Goal: Communication & Community: Answer question/provide support

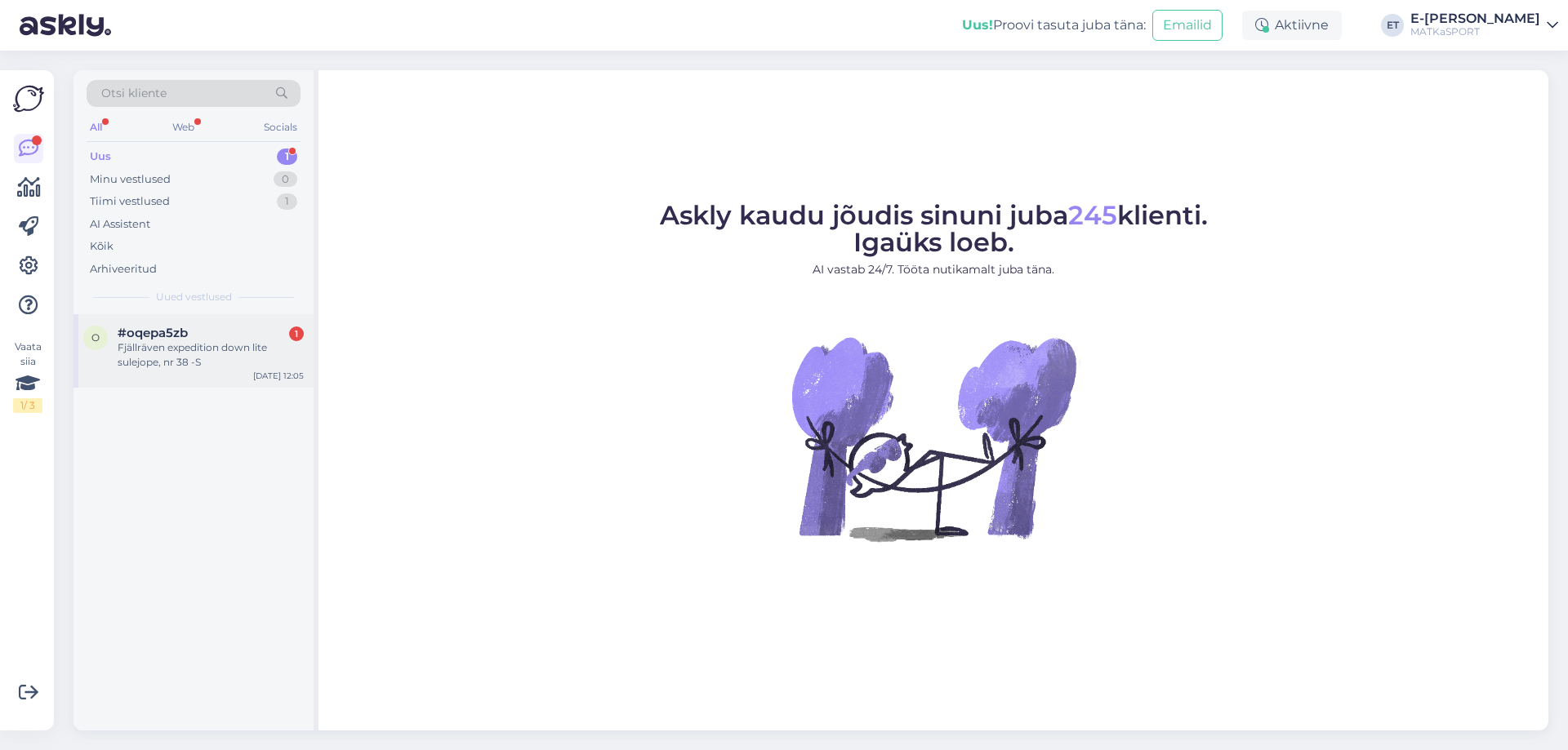
click at [218, 356] on div "Fjällräven expedition down lite sulejope, nr 38 -S" at bounding box center [210, 355] width 186 height 30
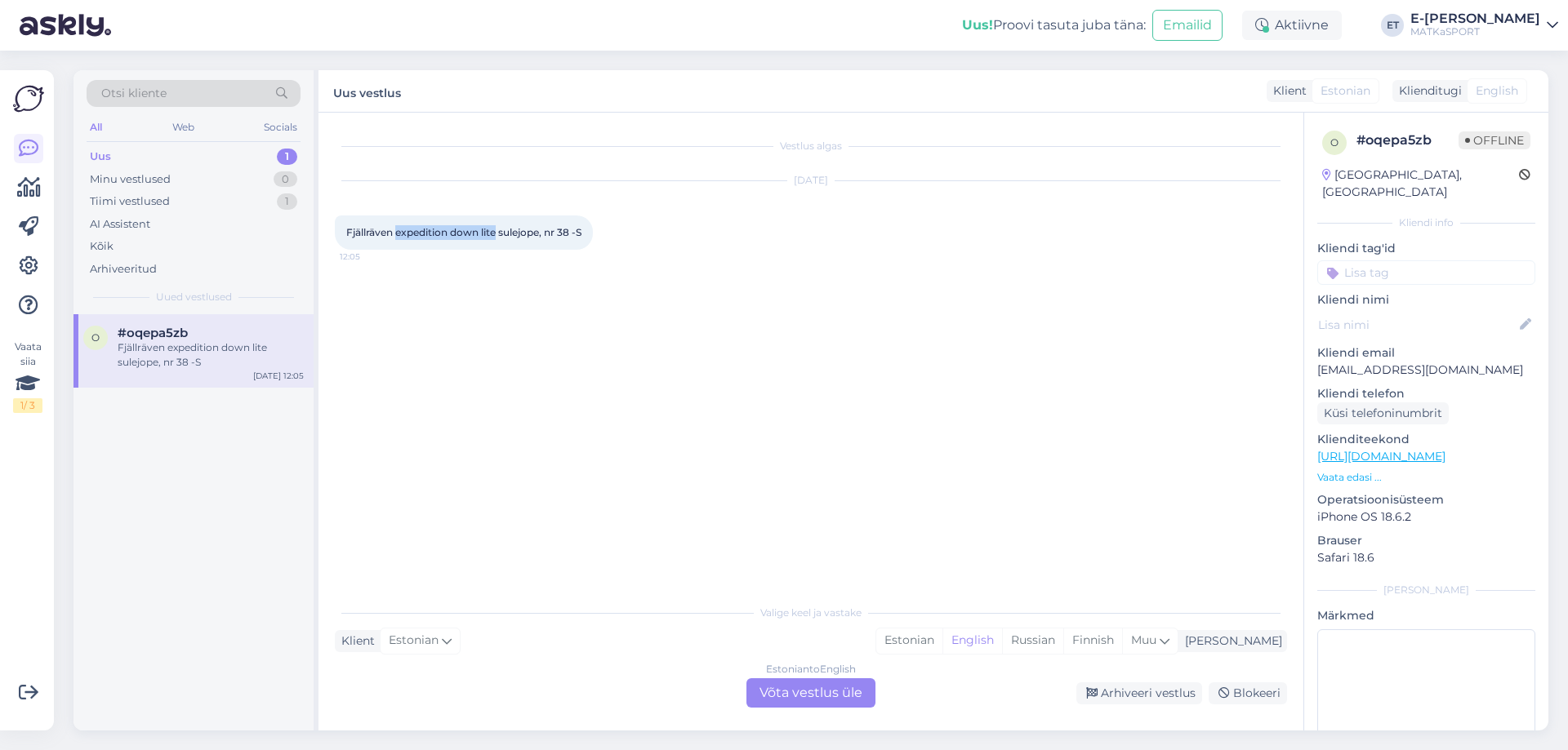
drag, startPoint x: 398, startPoint y: 236, endPoint x: 496, endPoint y: 230, distance: 98.2
click at [496, 230] on span "Fjällräven expedition down lite sulejope, nr 38 -S" at bounding box center [463, 232] width 235 height 12
copy span "expedition down lite"
drag, startPoint x: 976, startPoint y: 649, endPoint x: 957, endPoint y: 657, distance: 20.6
click at [942, 650] on div "Estonian" at bounding box center [909, 640] width 66 height 25
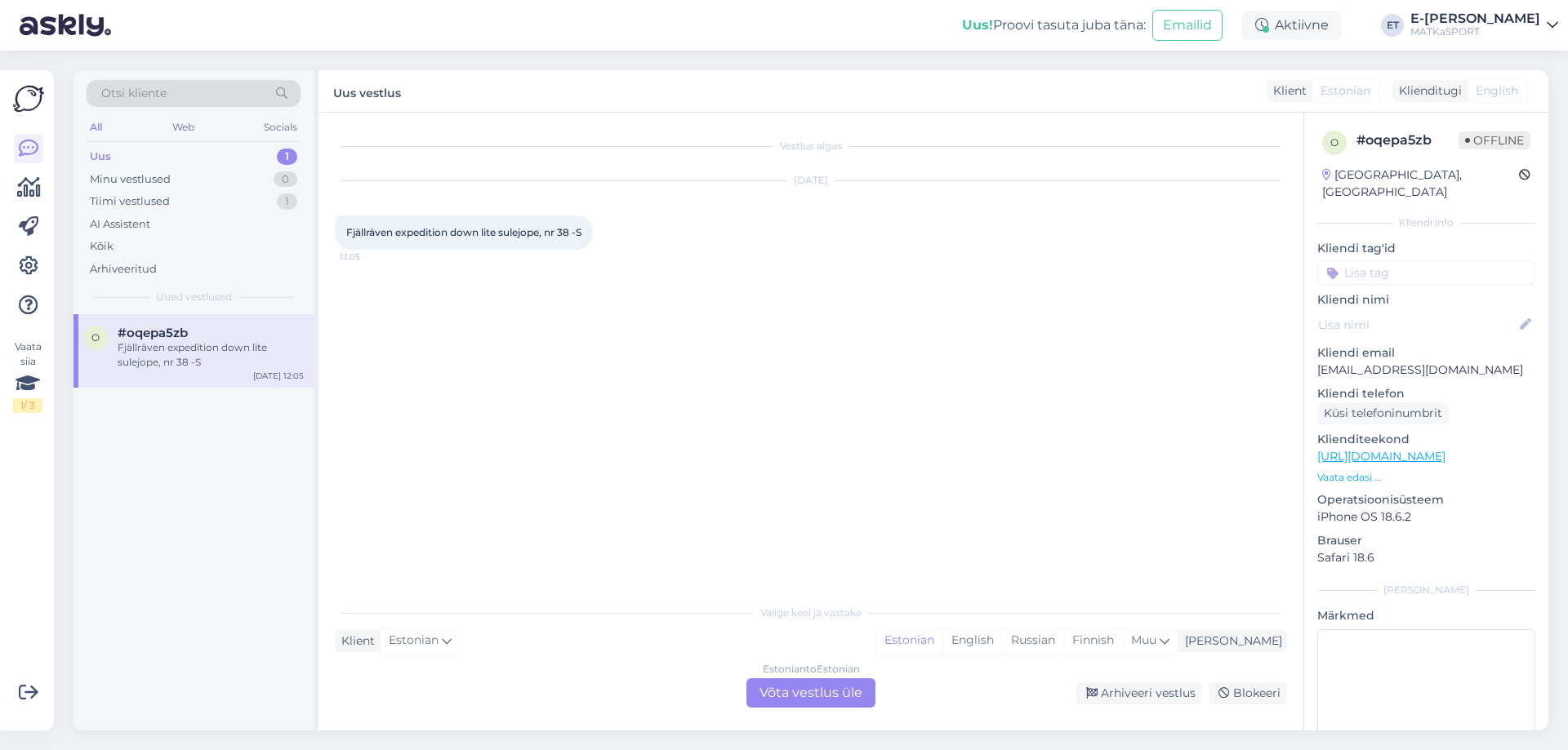
click at [847, 695] on div "Estonian to Estonian Võta vestlus üle" at bounding box center [811, 692] width 129 height 30
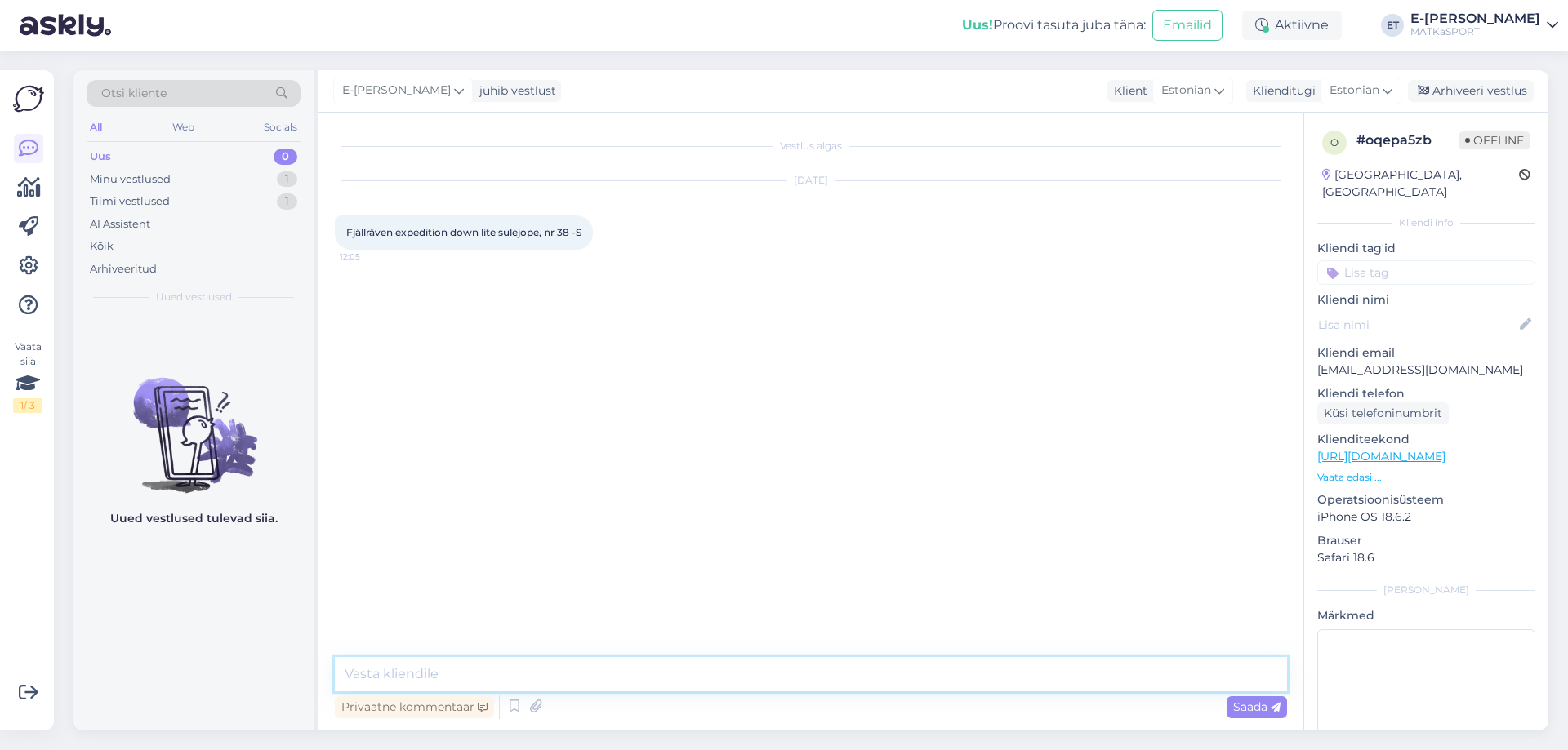
click at [671, 677] on textarea at bounding box center [811, 674] width 952 height 34
type textarea "Tere! Seda [PERSON_NAME] hetkel valikus ei ole ja ei saa [PERSON_NAME] tellida."
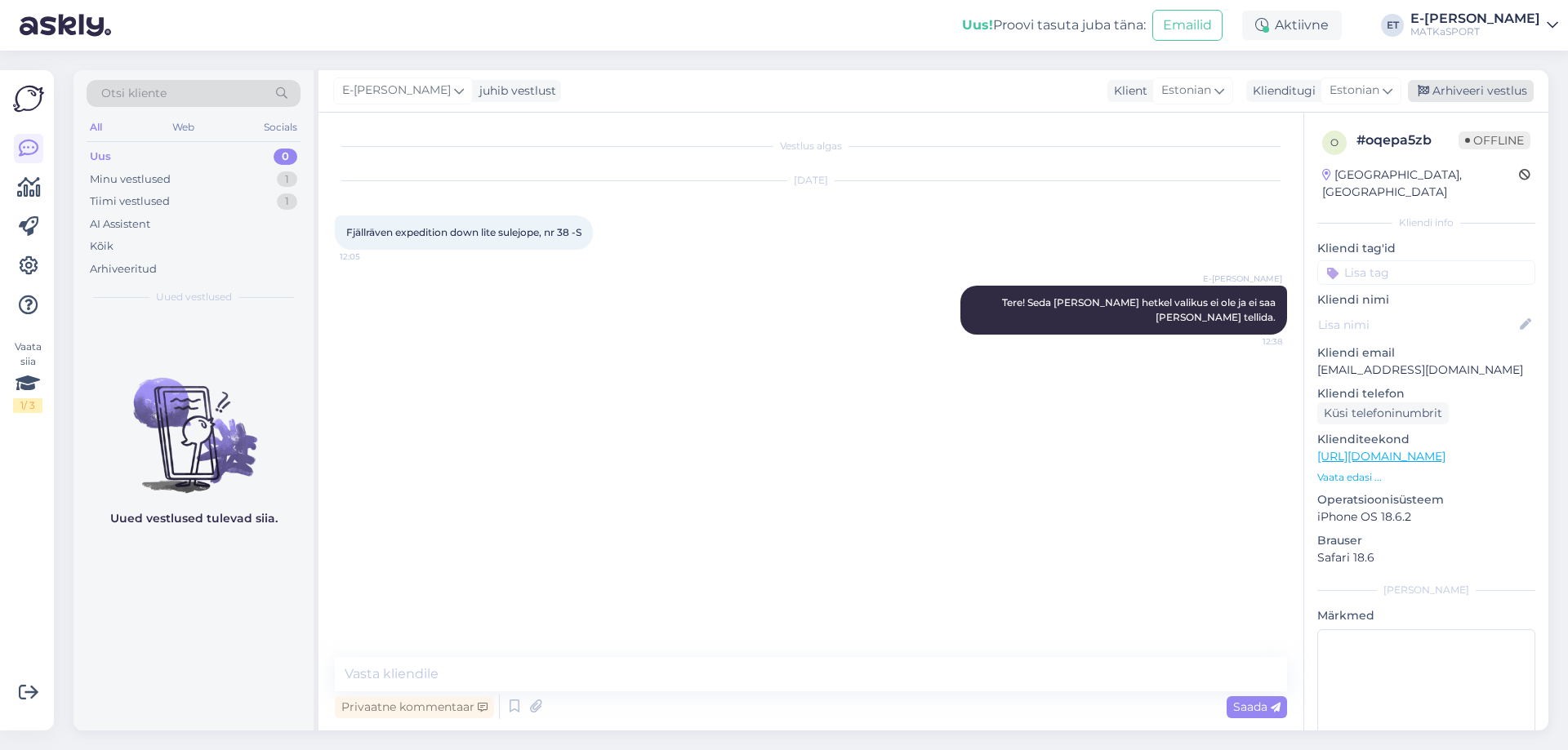
click at [1497, 89] on div "Arhiveeri vestlus" at bounding box center [1471, 91] width 126 height 22
